Goal: Find specific page/section: Find specific page/section

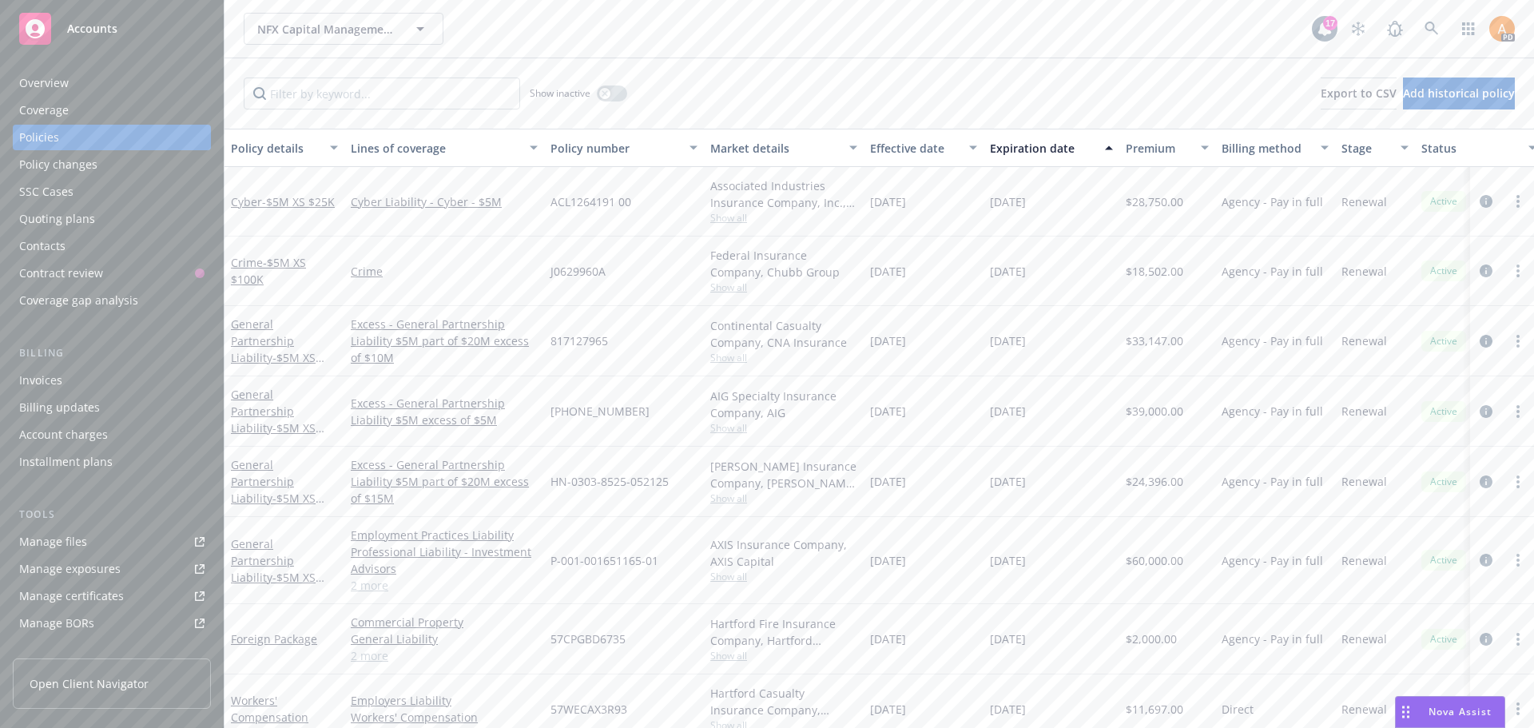
scroll to position [98, 0]
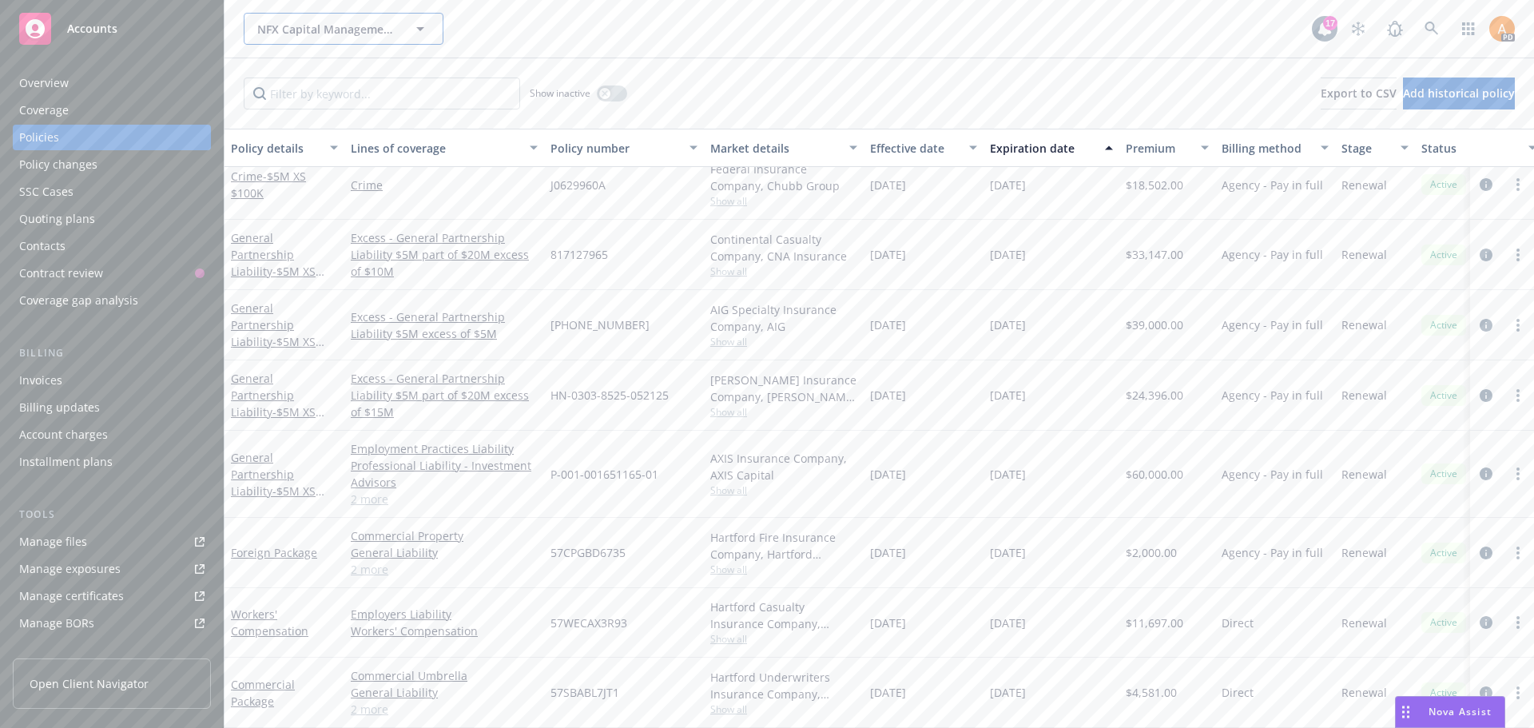
drag, startPoint x: 327, startPoint y: 26, endPoint x: 1163, endPoint y: 243, distance: 863.3
click at [327, 25] on span "NFX Capital Management, LLC" at bounding box center [326, 29] width 138 height 17
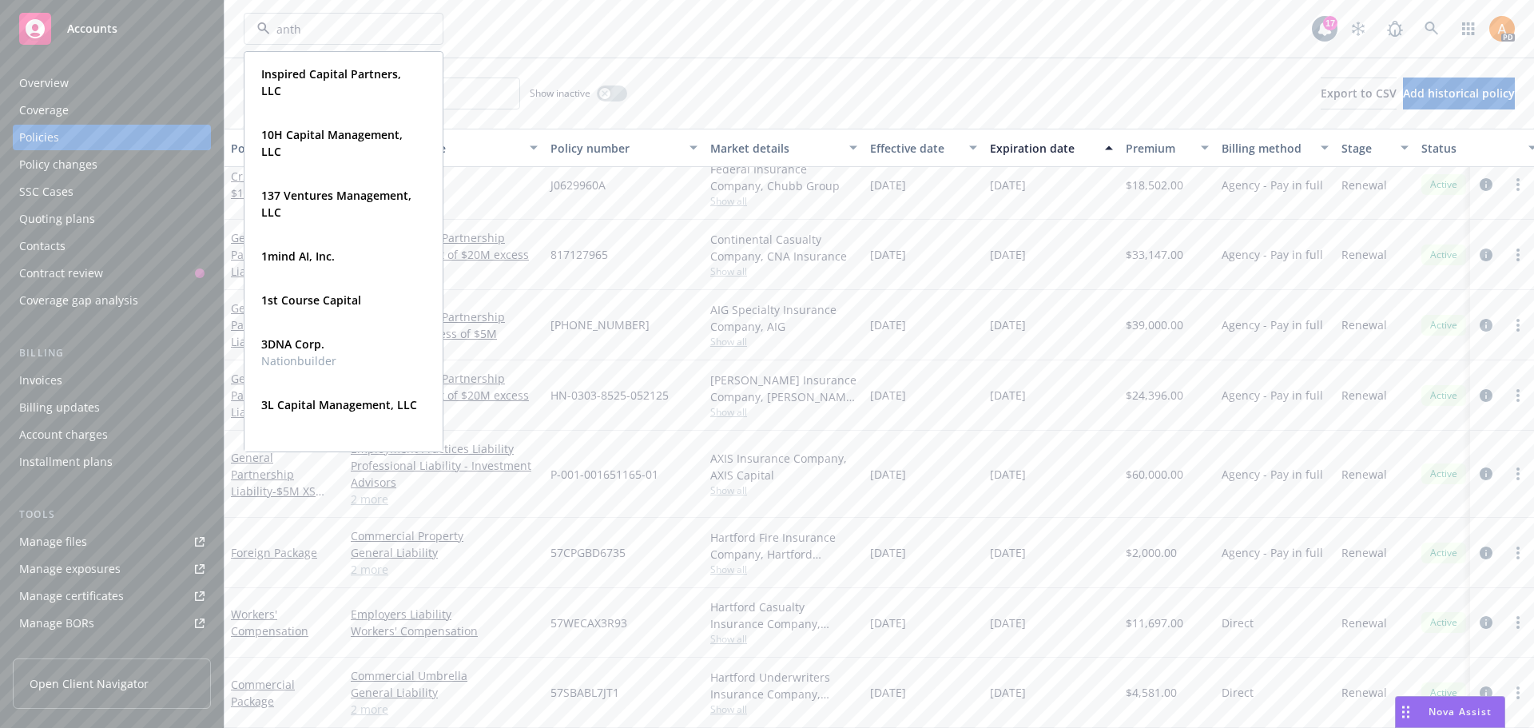
type input "anthr"
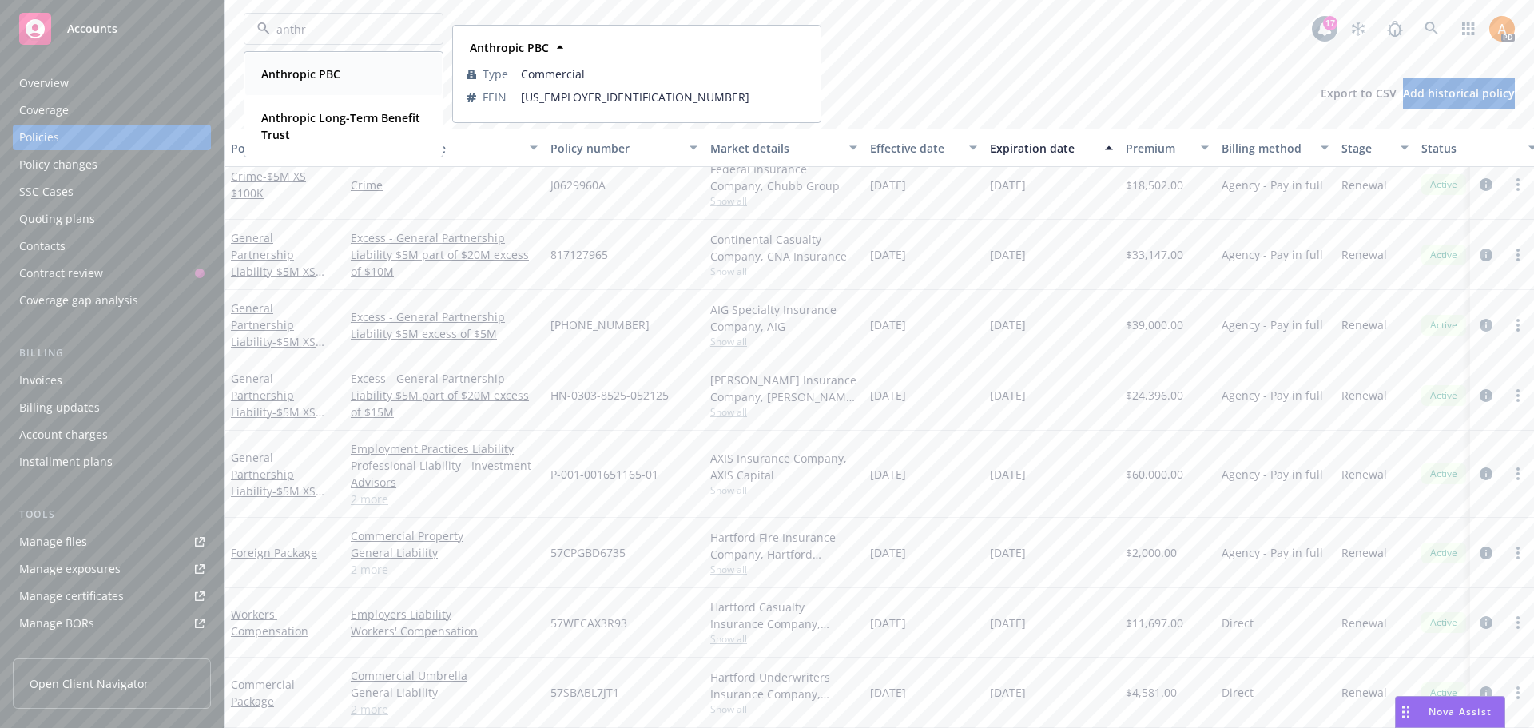
click at [312, 81] on span "Anthropic PBC" at bounding box center [300, 73] width 79 height 17
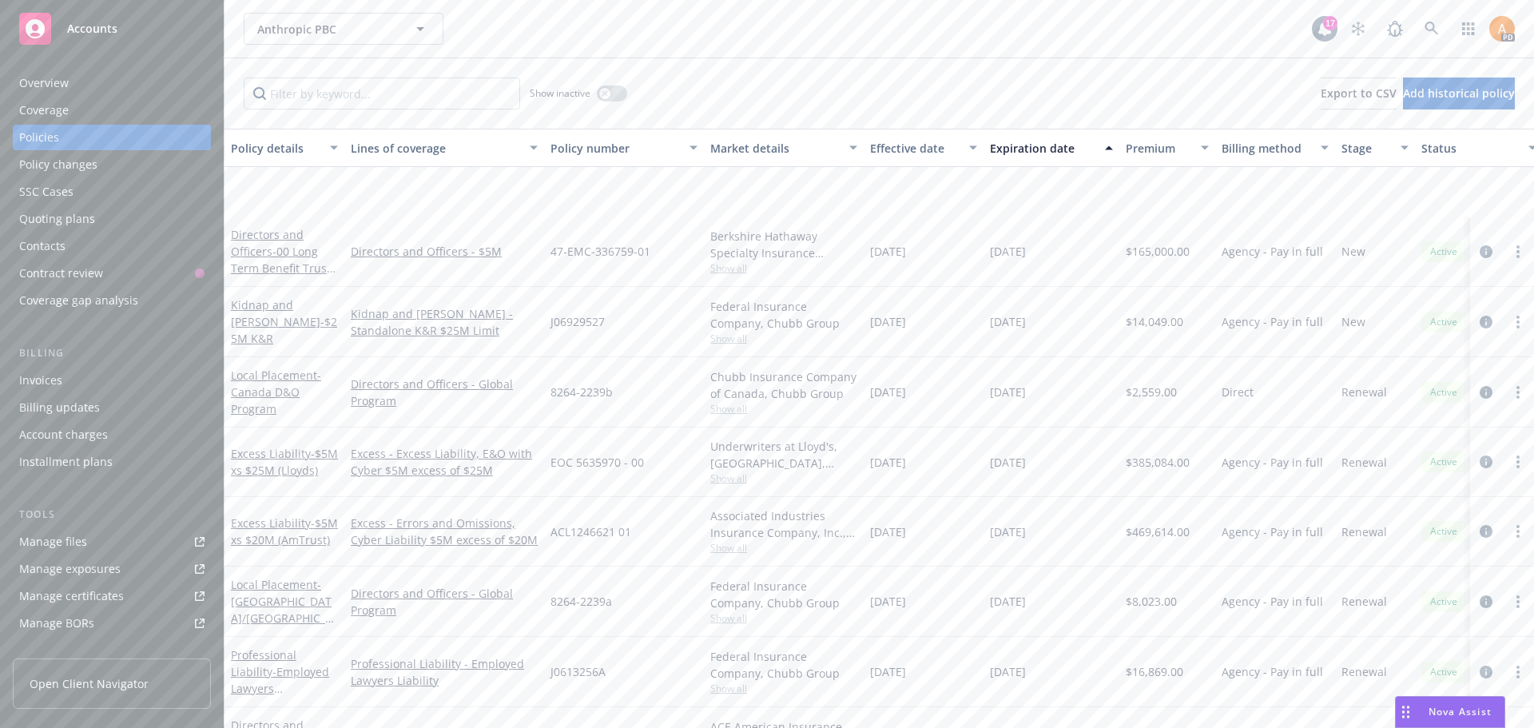
scroll to position [174, 0]
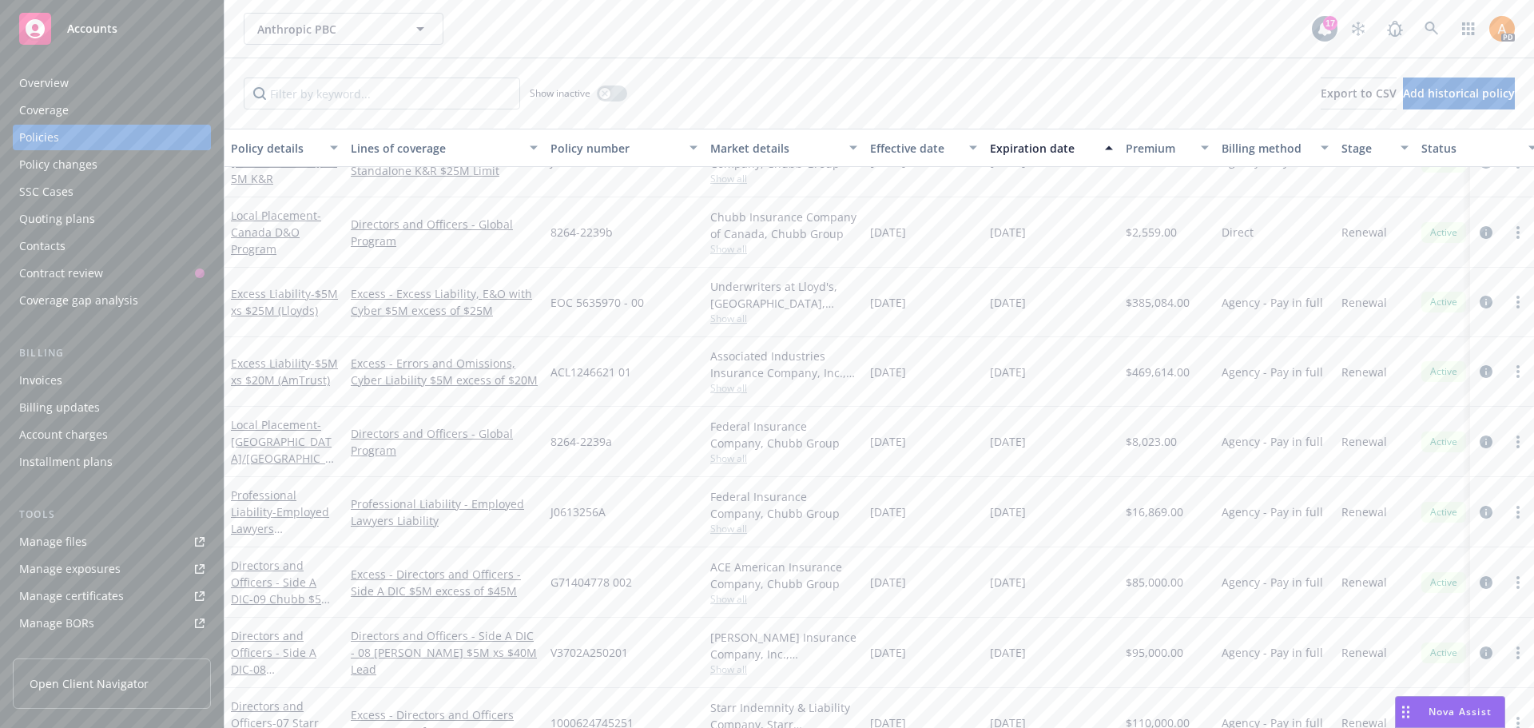
click at [738, 318] on span "Show all" at bounding box center [783, 319] width 147 height 14
click at [324, 90] on input "Filter by keyword..." at bounding box center [382, 93] width 276 height 32
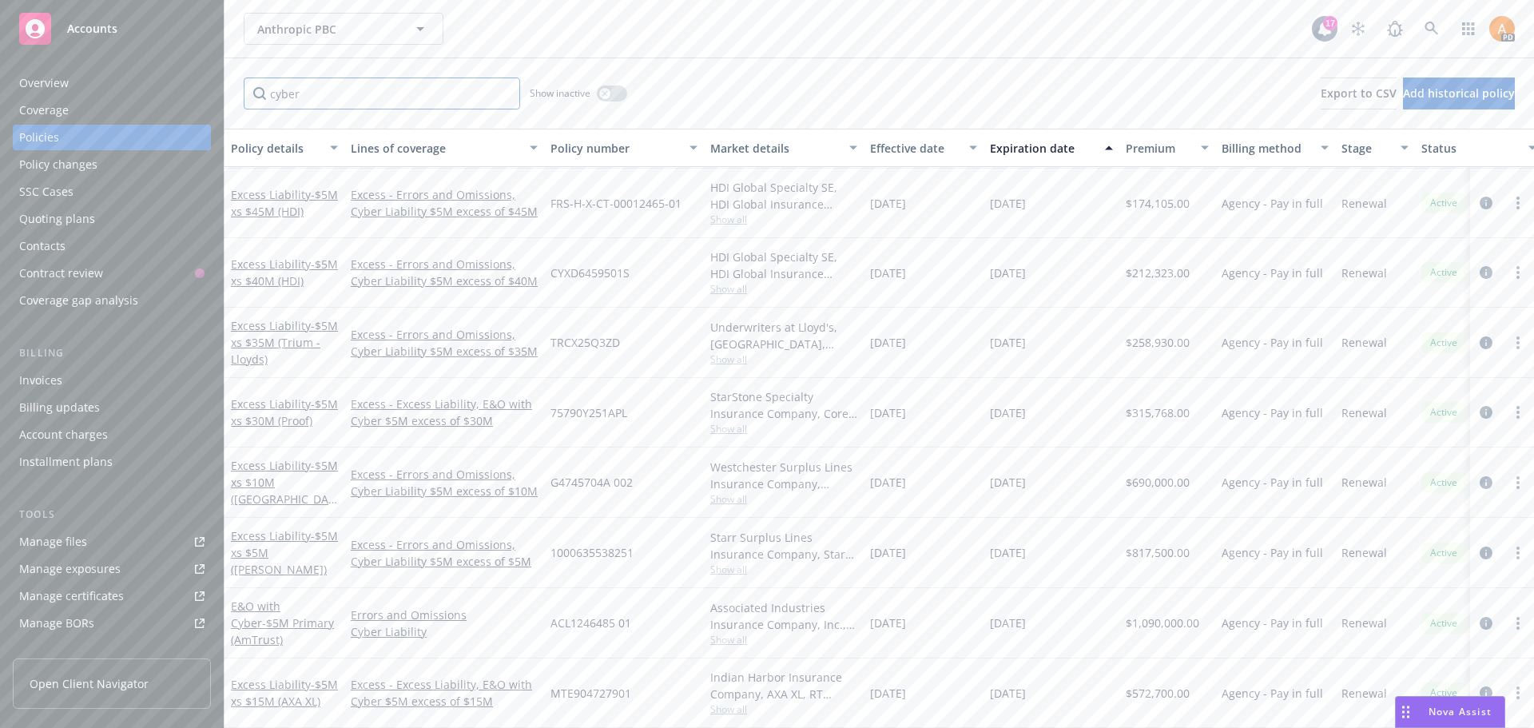
scroll to position [0, 0]
type input "cyber"
